Goal: Check status

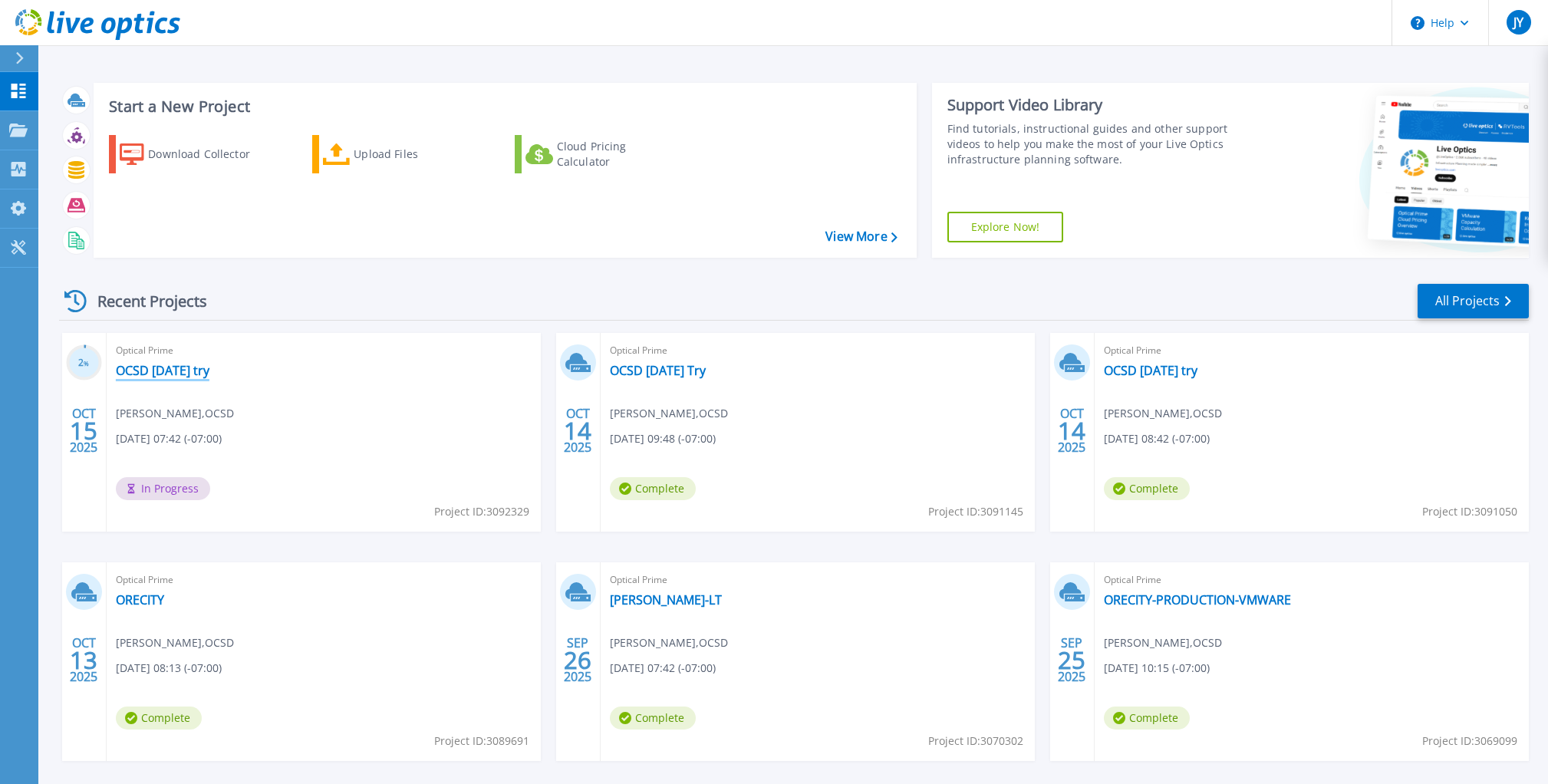
click at [161, 367] on link "OCSD [DATE] try" at bounding box center [162, 370] width 93 height 15
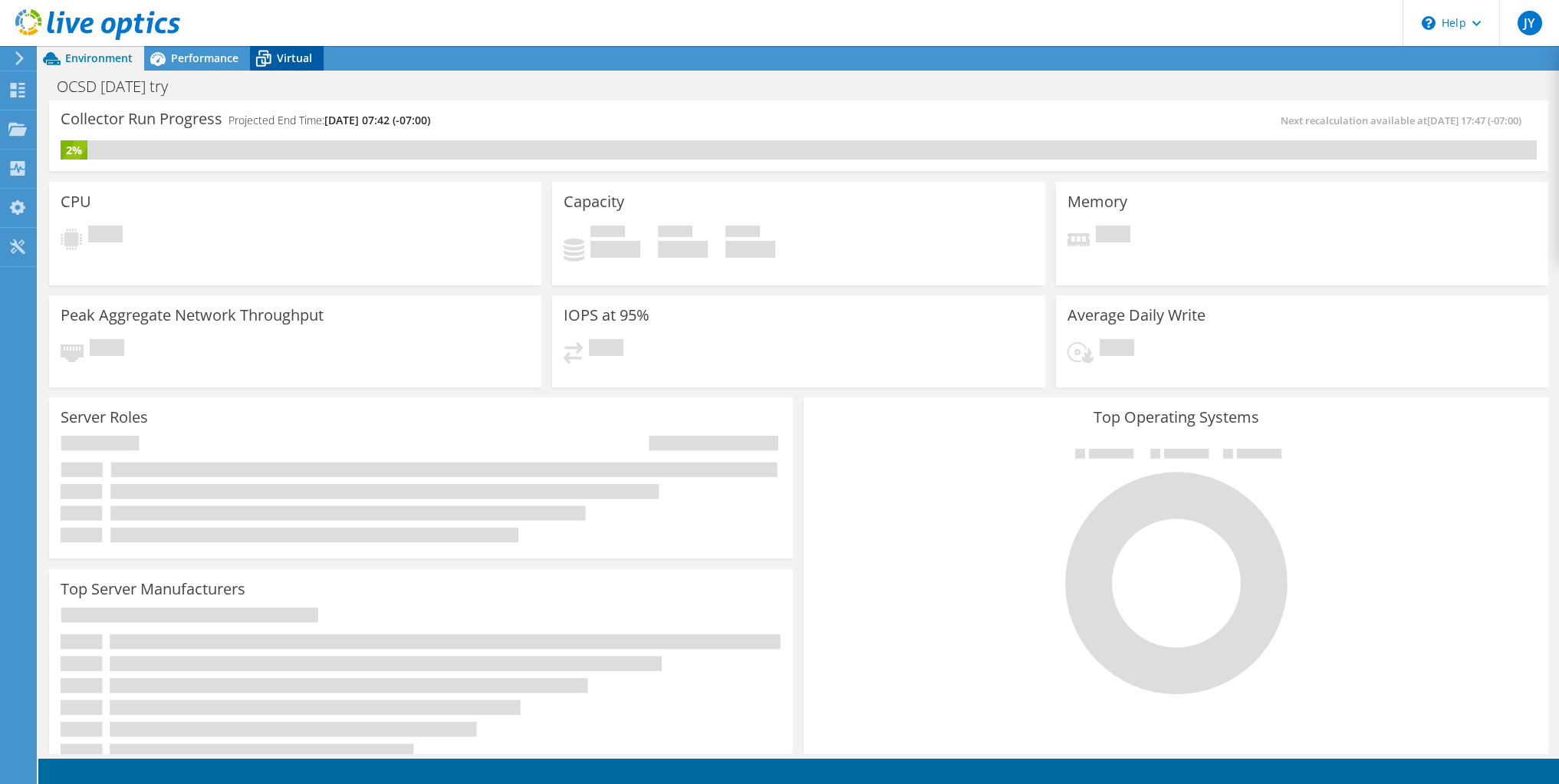
click at [285, 63] on span "Virtual" at bounding box center [293, 58] width 35 height 14
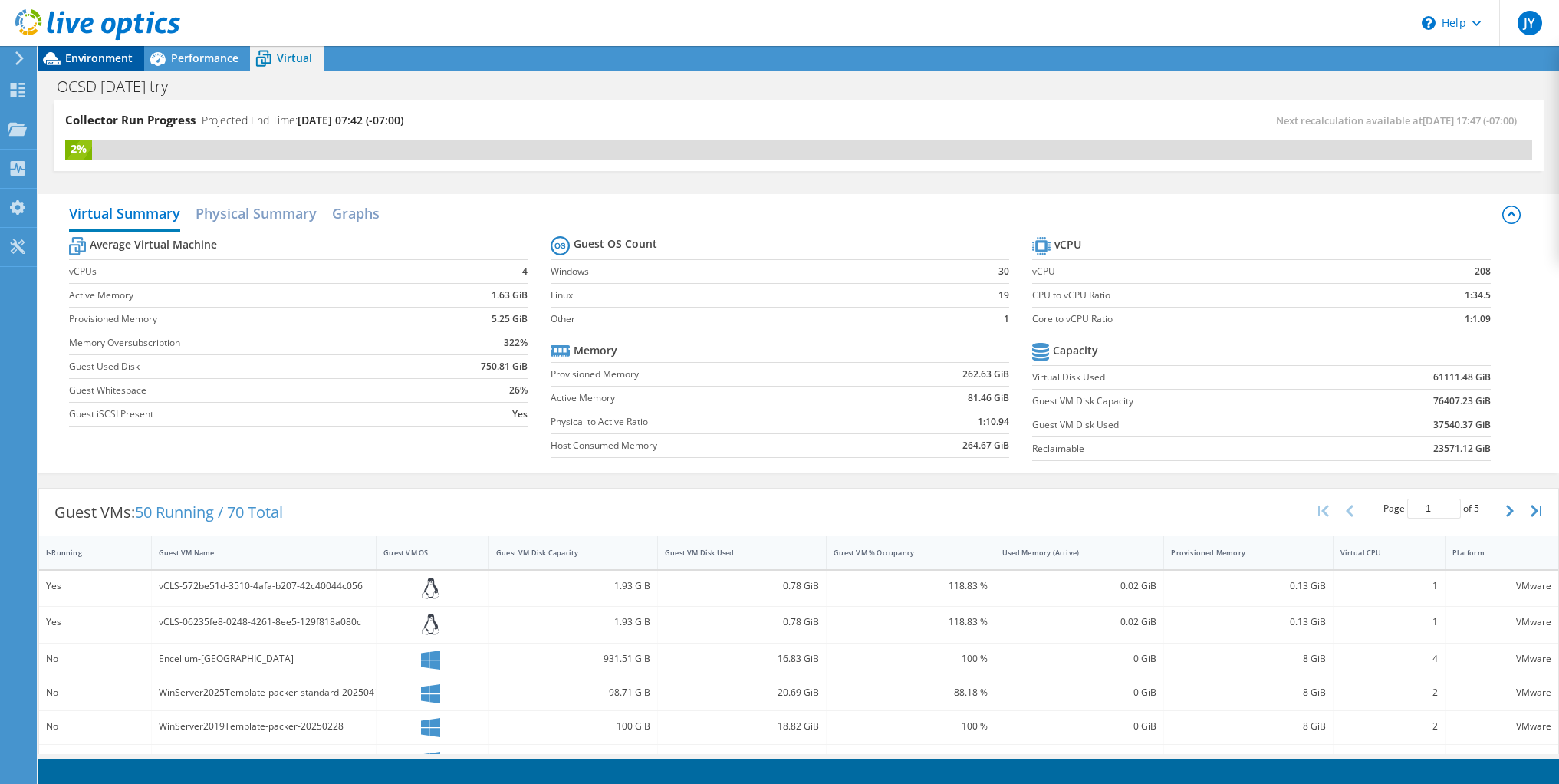
click at [97, 57] on span "Environment" at bounding box center [99, 58] width 68 height 14
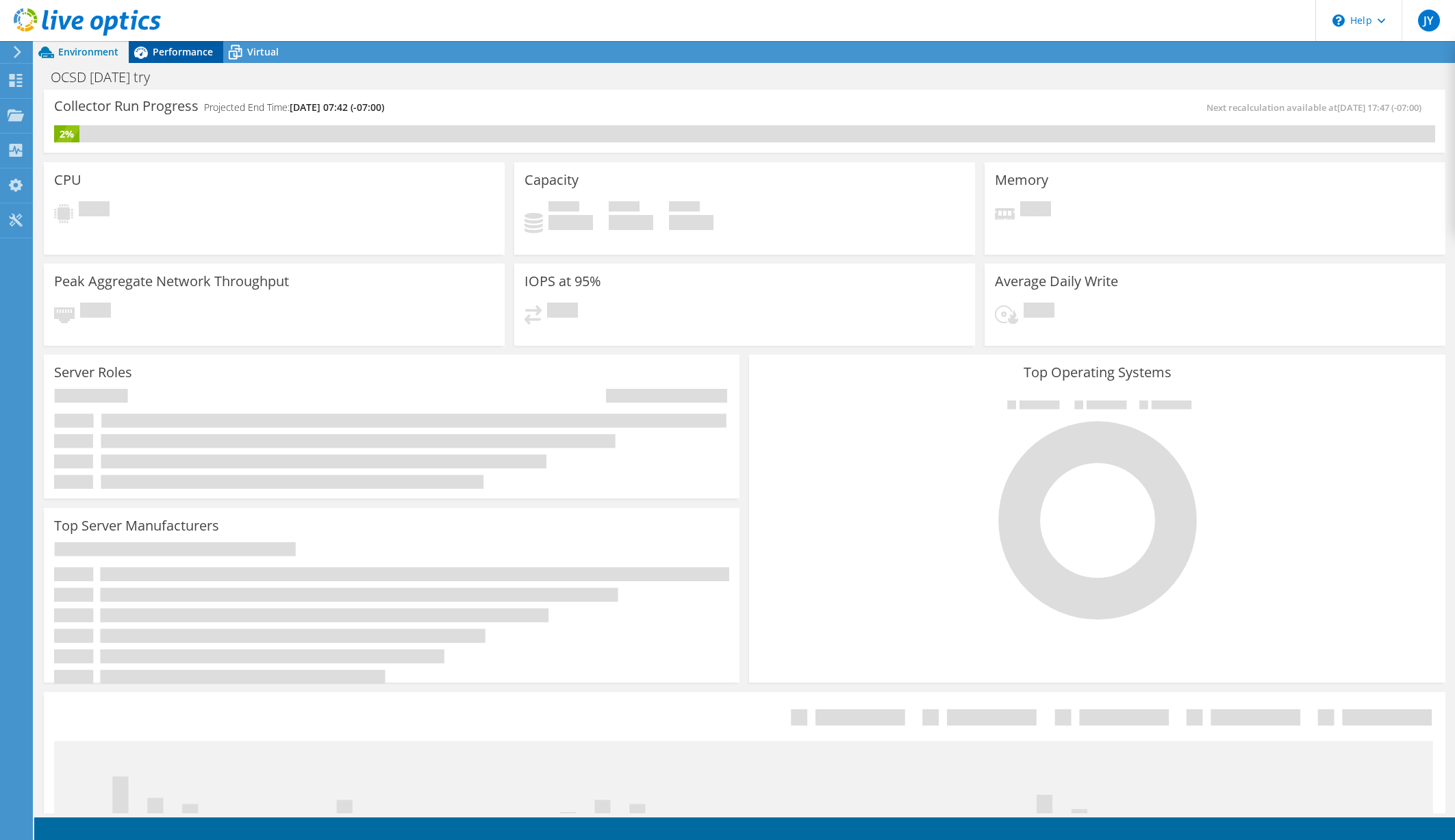
click at [169, 53] on span "Performance" at bounding box center [183, 51] width 61 height 13
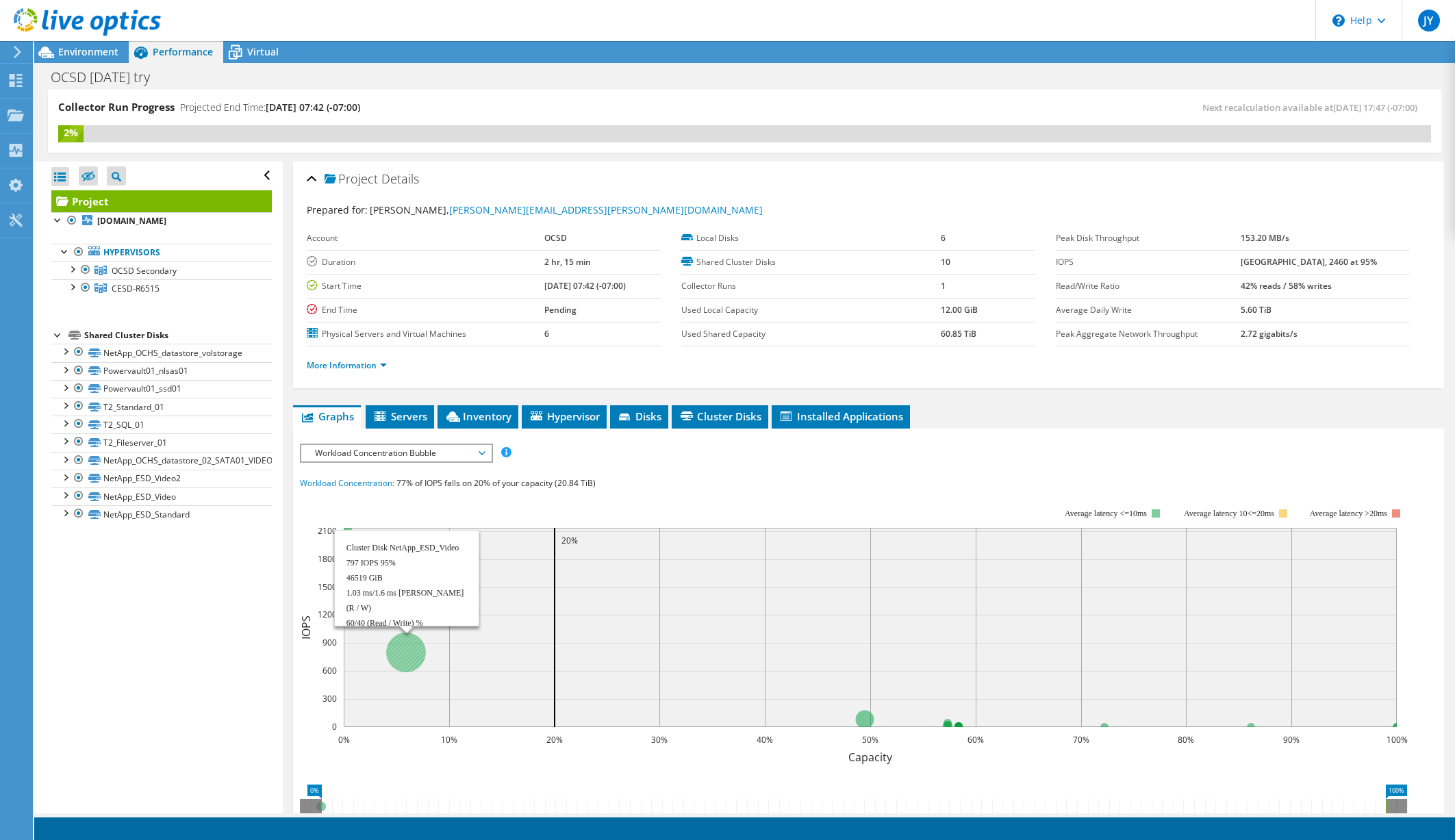
click at [401, 649] on circle at bounding box center [405, 652] width 40 height 40
click at [155, 610] on div "Open All Close All Hide Excluded Nodes Project Tree Filter" at bounding box center [158, 488] width 248 height 652
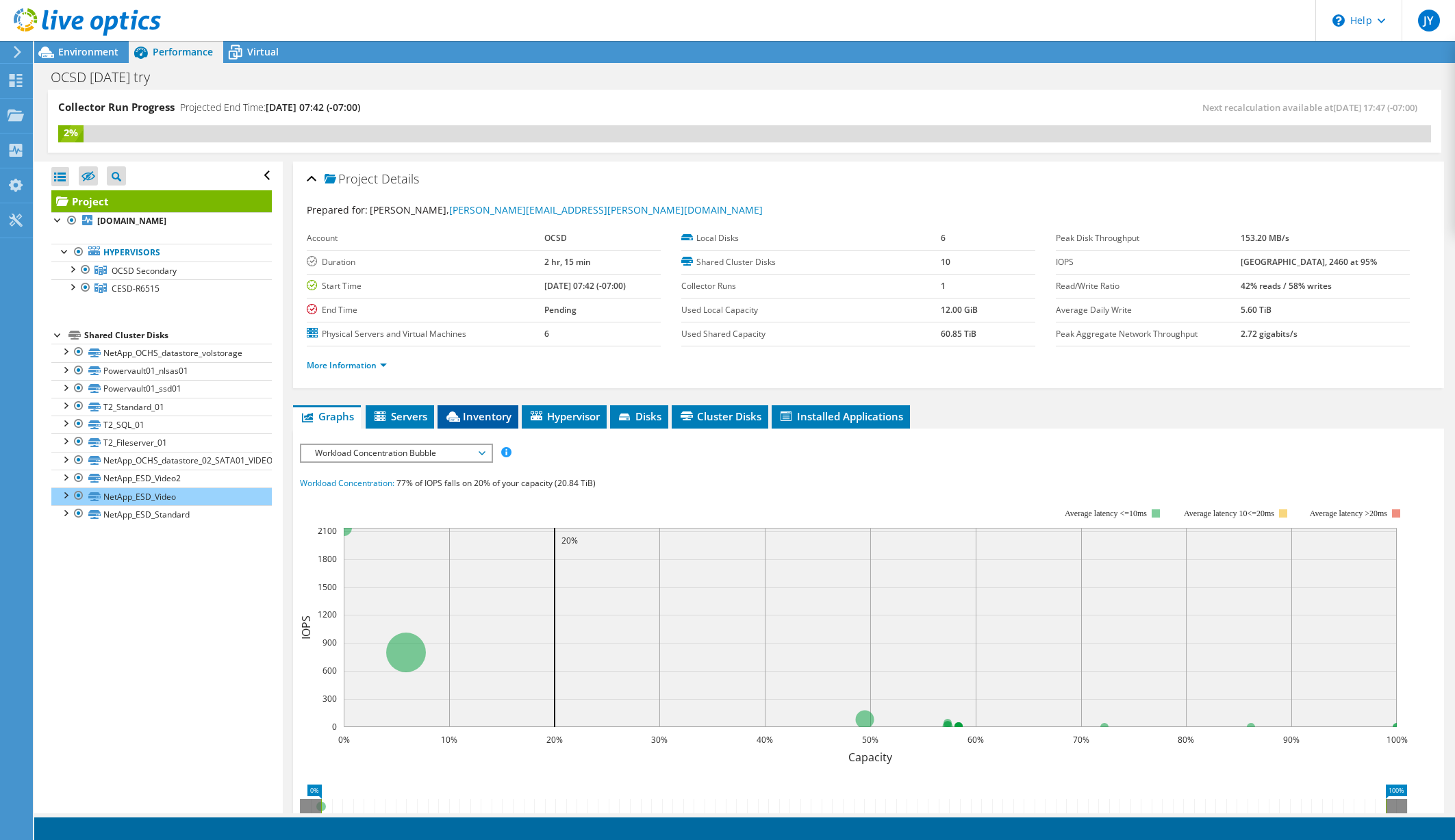
click at [489, 415] on span "Inventory" at bounding box center [478, 416] width 67 height 13
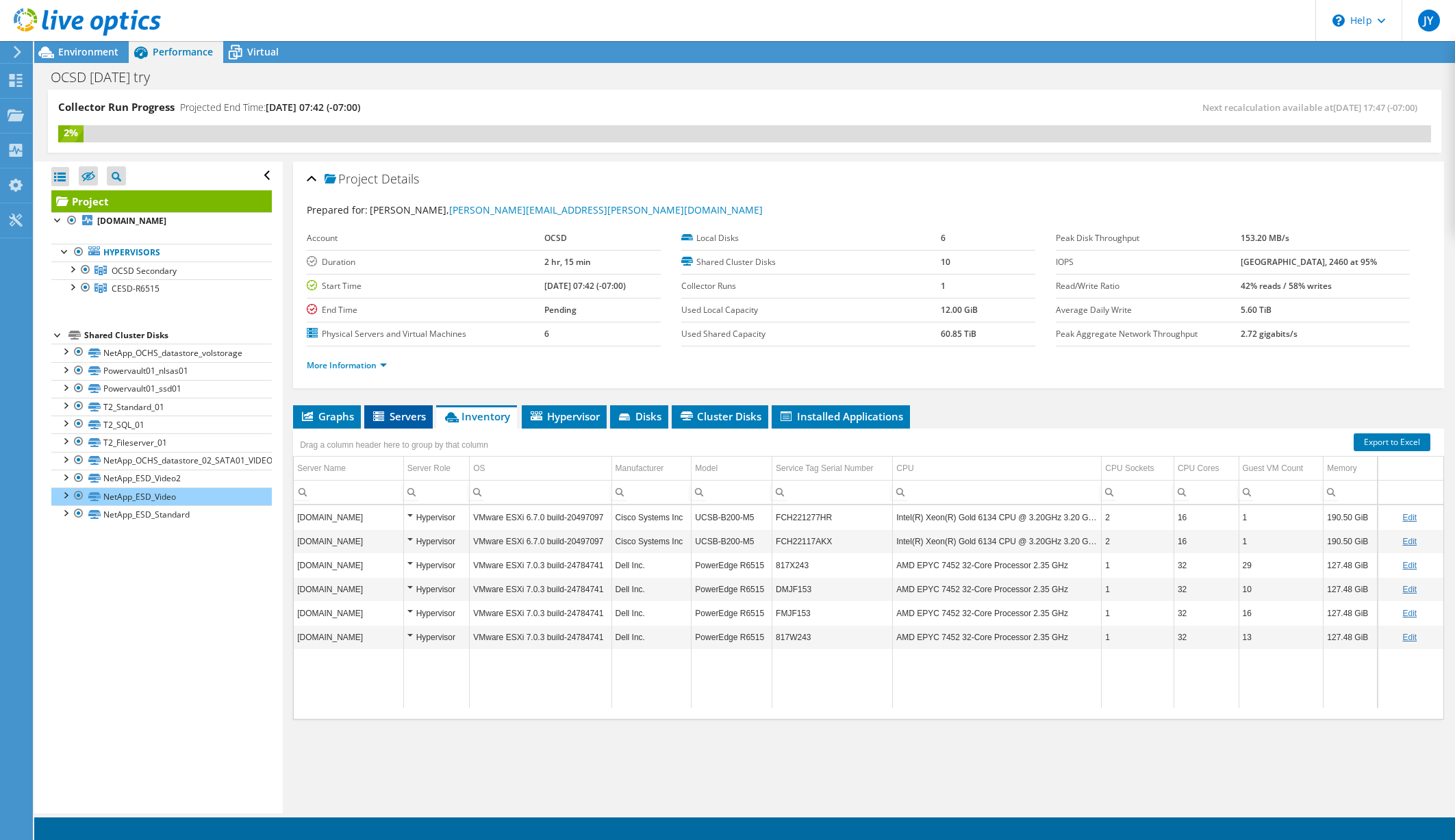
click at [409, 426] on li "Servers" at bounding box center [398, 417] width 68 height 24
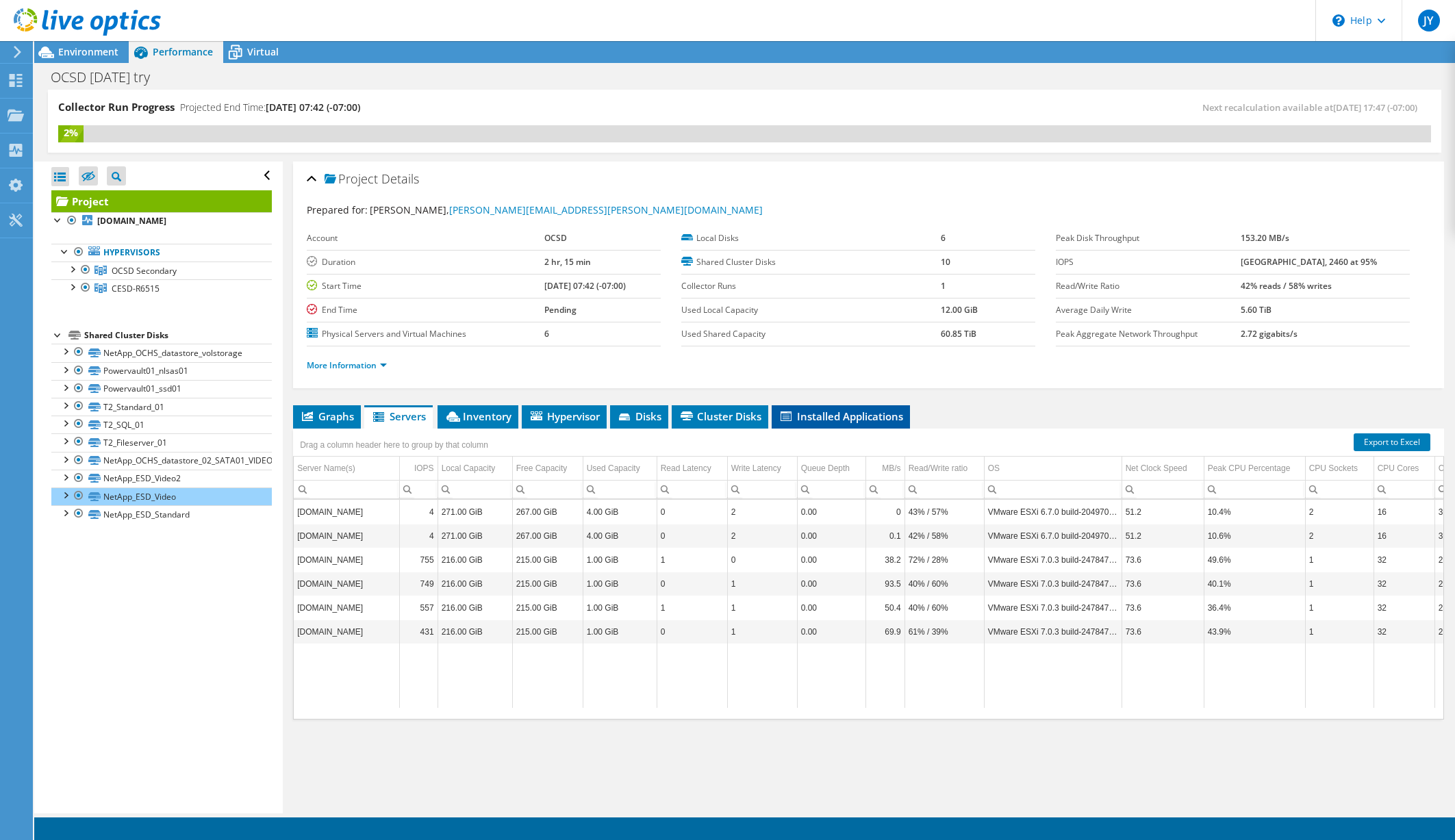
click at [826, 415] on span "Installed Applications" at bounding box center [841, 416] width 125 height 13
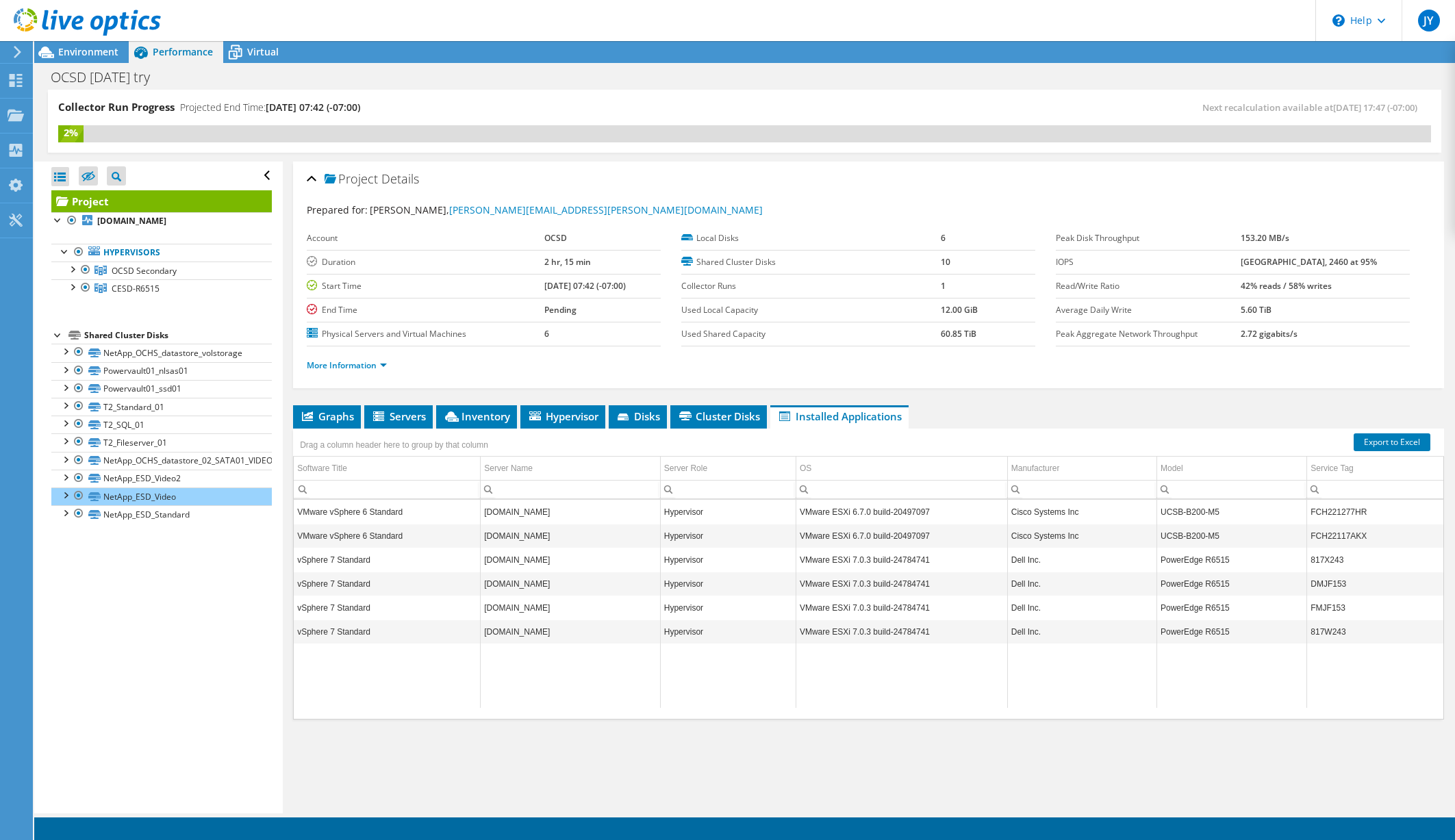
drag, startPoint x: 222, startPoint y: 623, endPoint x: 222, endPoint y: 612, distance: 11.0
click at [222, 623] on div "Open All Close All Hide Excluded Nodes Project Tree Filter" at bounding box center [158, 488] width 248 height 652
click at [258, 51] on span "Virtual" at bounding box center [262, 51] width 31 height 13
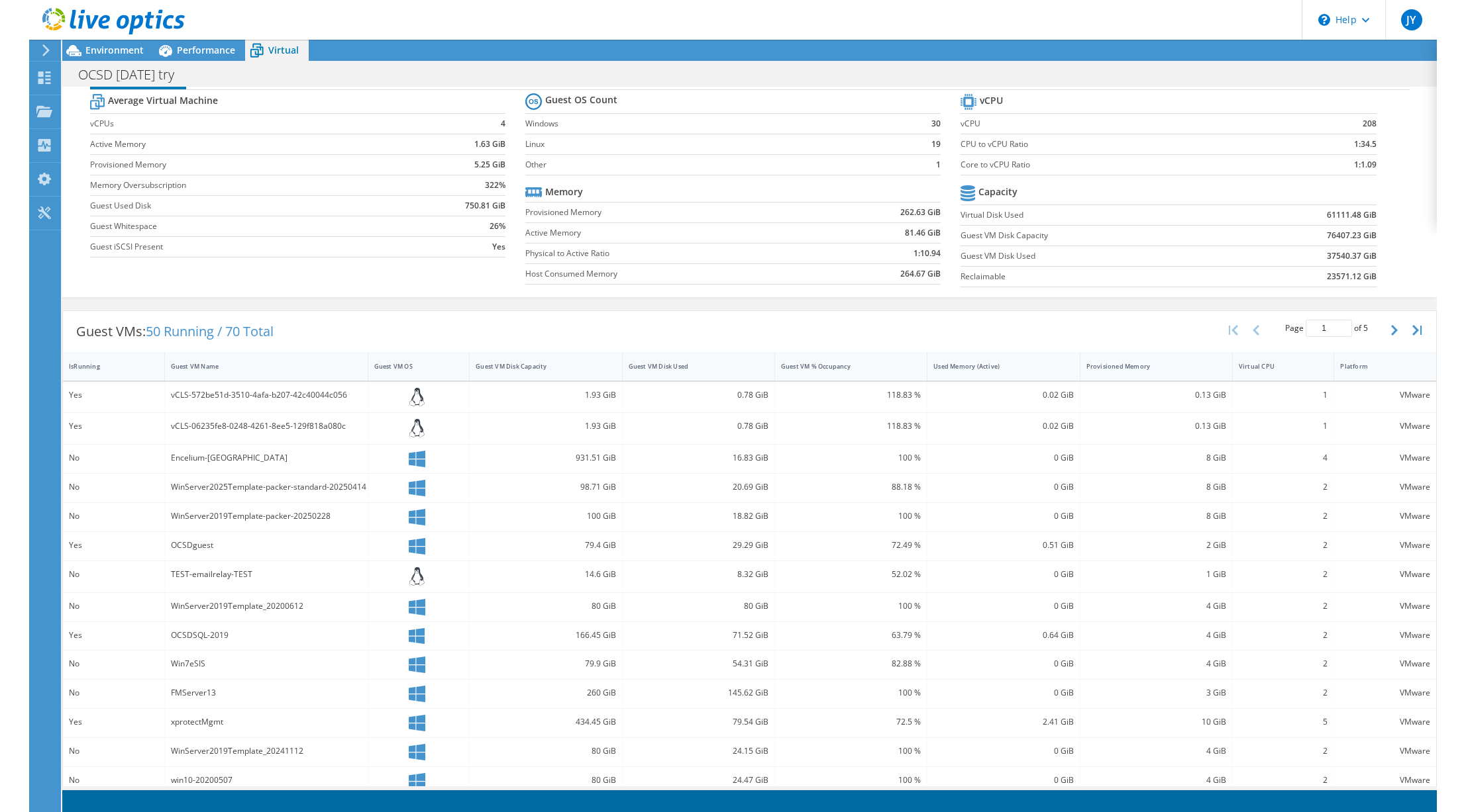
scroll to position [156, 0]
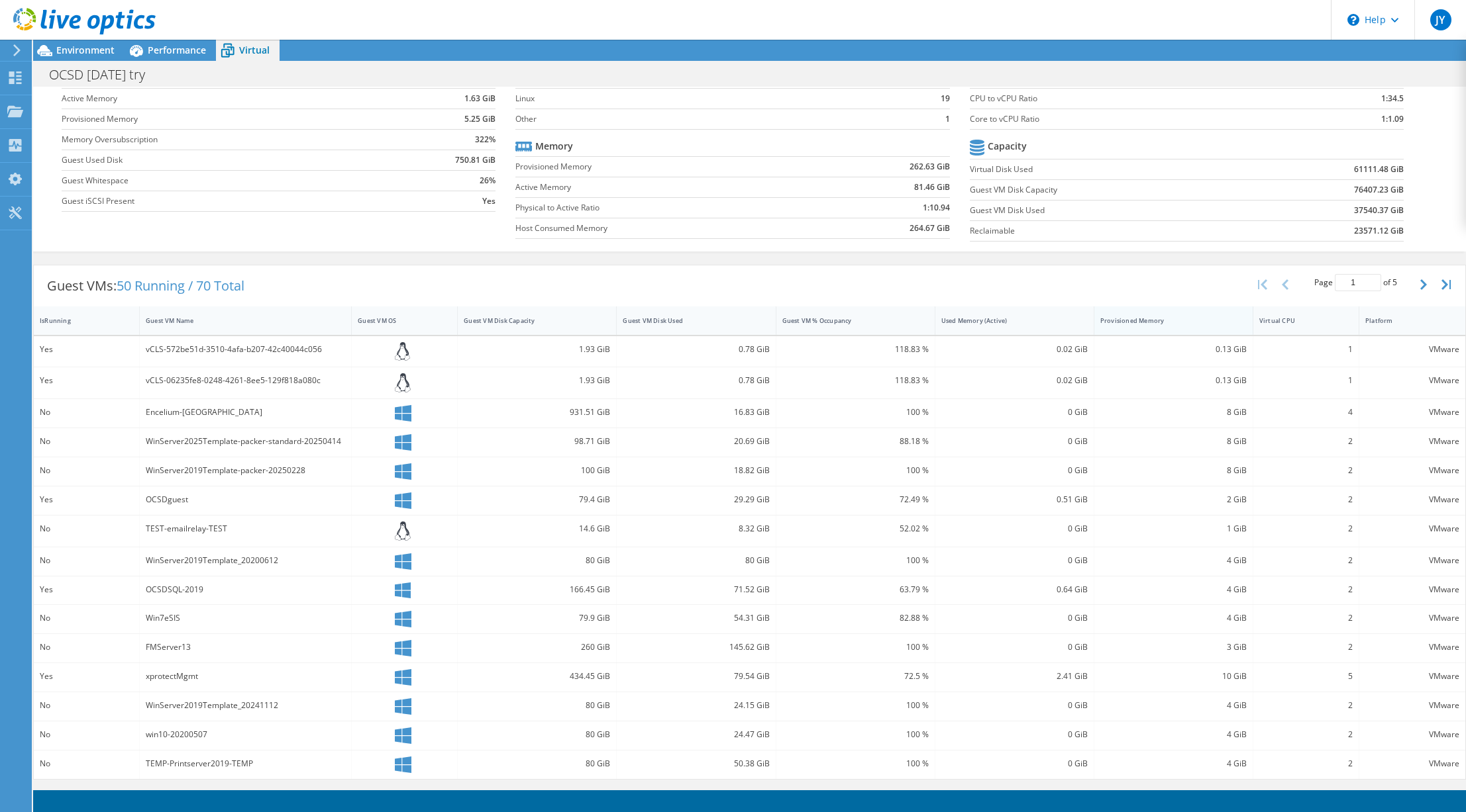
click at [1148, 327] on div "Provisioned Memory" at bounding box center [1165, 320] width 143 height 20
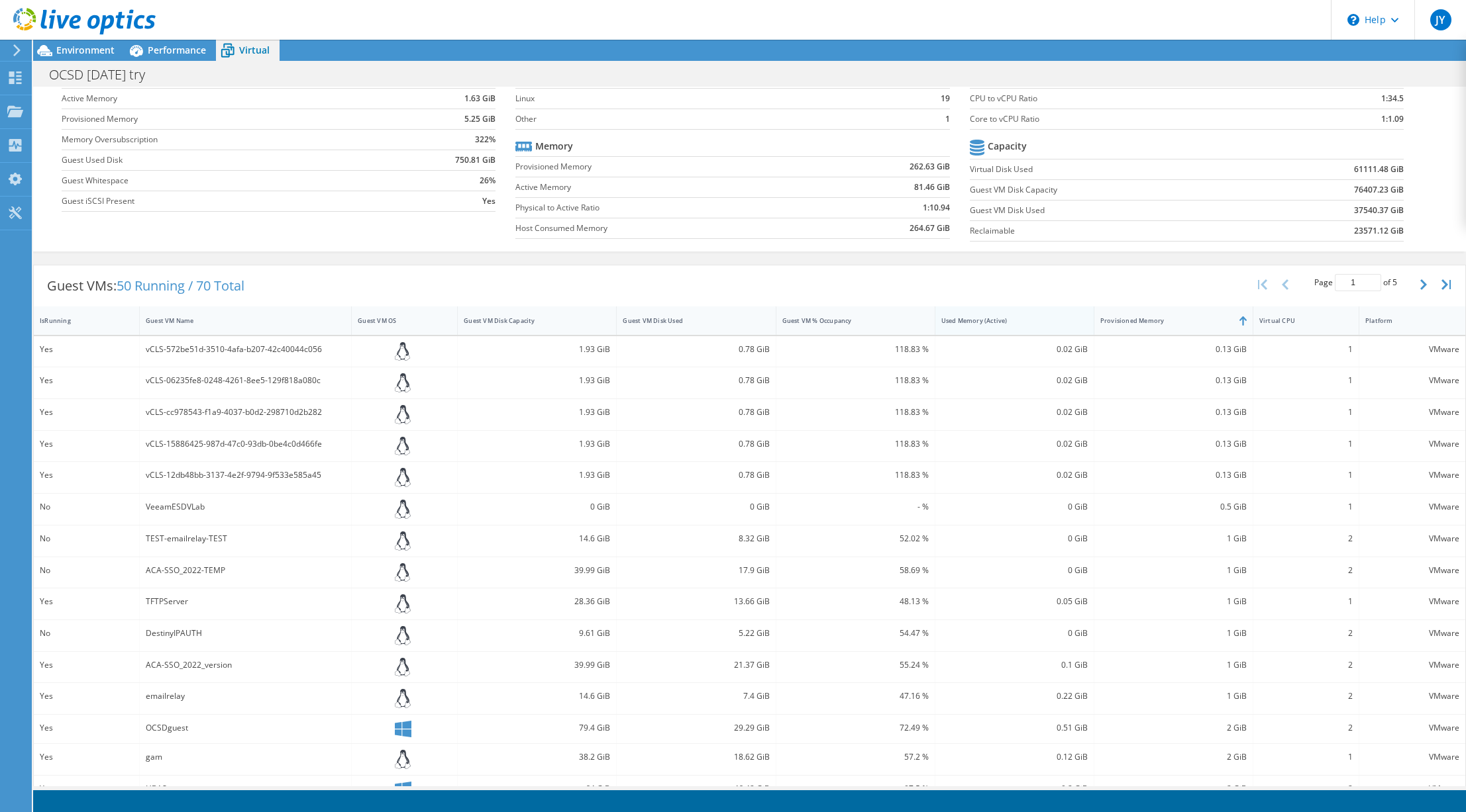
click at [985, 327] on div "Used Memory (Active)" at bounding box center [1006, 320] width 143 height 20
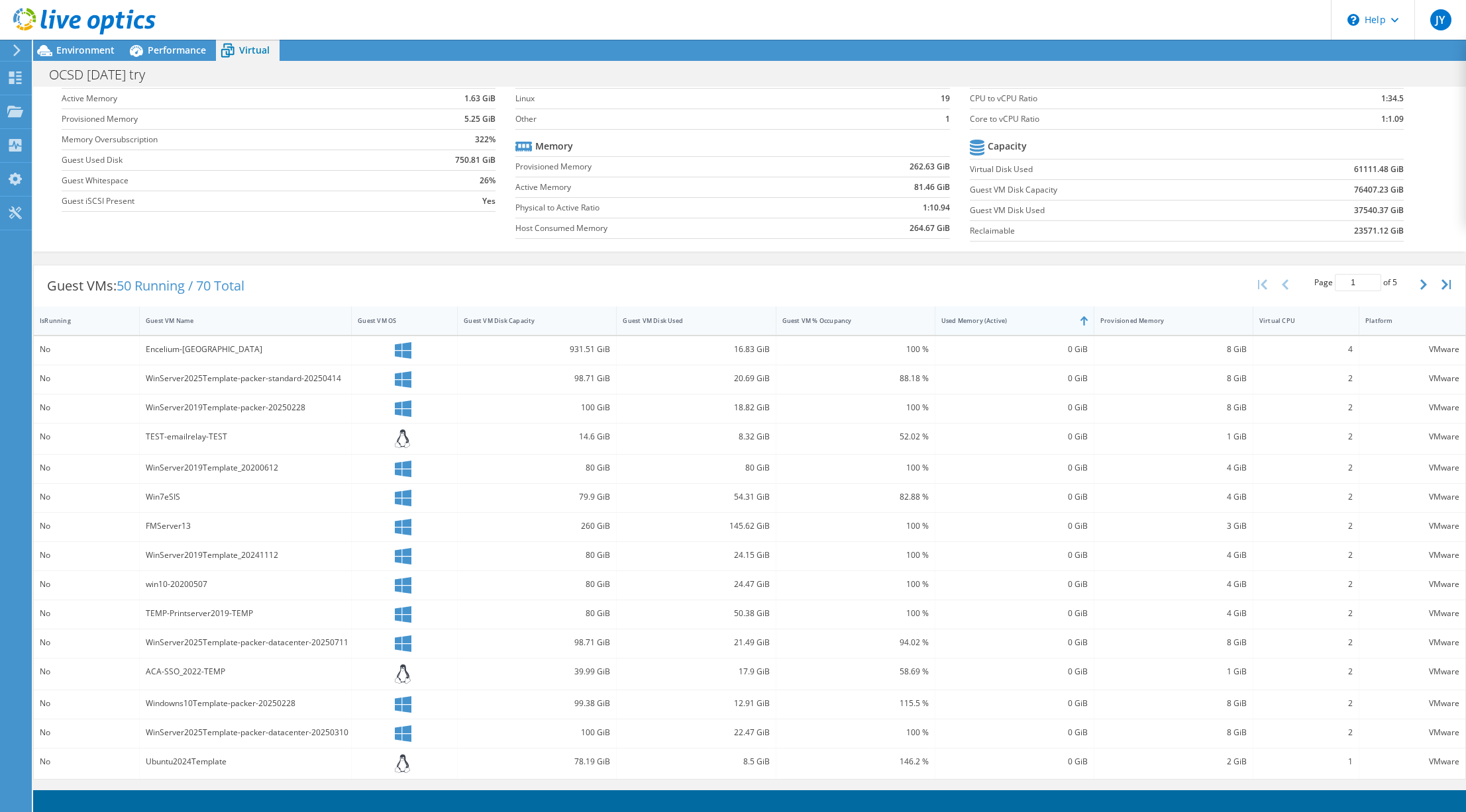
click at [985, 327] on div "Used Memory (Active)" at bounding box center [1006, 320] width 143 height 20
